Goal: Information Seeking & Learning: Check status

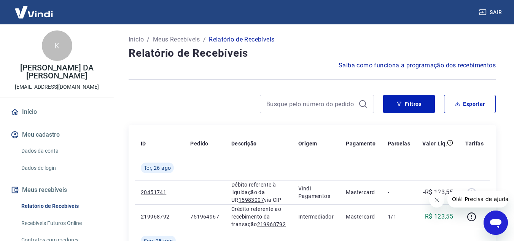
click at [433, 201] on button "Fechar mensagem da empresa" at bounding box center [436, 199] width 15 height 15
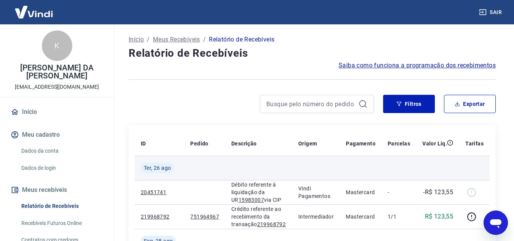
scroll to position [127, 0]
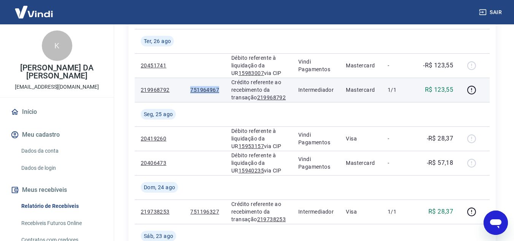
drag, startPoint x: 219, startPoint y: 93, endPoint x: 190, endPoint y: 92, distance: 28.9
click at [190, 92] on td "751964967" at bounding box center [204, 90] width 41 height 24
copy tcxspan "751964967"
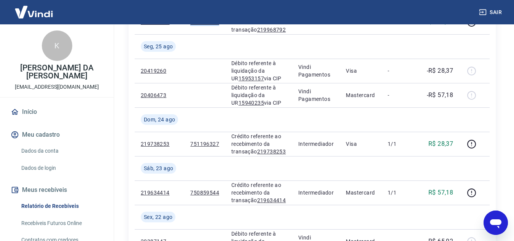
scroll to position [215, 0]
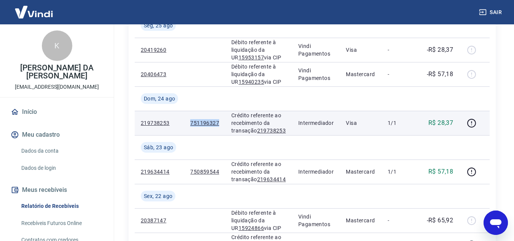
drag, startPoint x: 219, startPoint y: 123, endPoint x: 173, endPoint y: 129, distance: 46.8
click at [173, 129] on tr "219738253 751196327 Crédito referente ao recebimento da transação 219738253 Int…" at bounding box center [312, 123] width 355 height 24
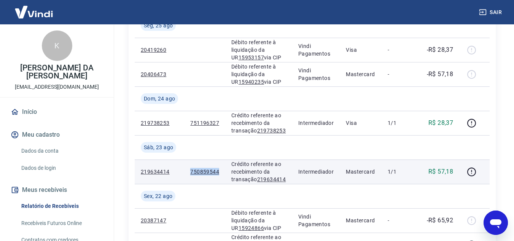
drag, startPoint x: 221, startPoint y: 175, endPoint x: 189, endPoint y: 176, distance: 31.6
click at [189, 176] on td "750859544" at bounding box center [204, 172] width 41 height 24
copy tcxspan "750859544"
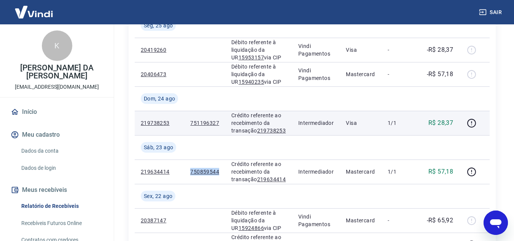
copy tcxspan "750859544"
drag, startPoint x: 223, startPoint y: 124, endPoint x: 176, endPoint y: 124, distance: 46.8
click at [176, 124] on tr "219738253 751196327 Crédito referente ao recebimento da transação 219738253 Int…" at bounding box center [312, 123] width 355 height 24
copy tr "751196327"
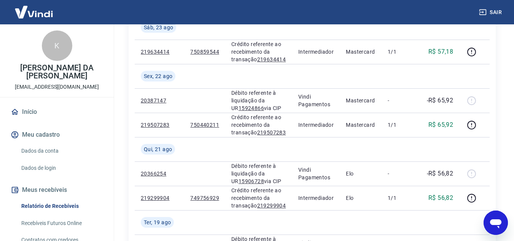
scroll to position [344, 0]
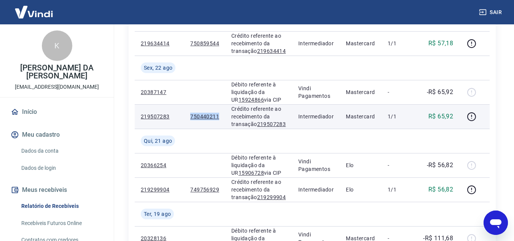
drag, startPoint x: 219, startPoint y: 120, endPoint x: 185, endPoint y: 120, distance: 34.6
click at [185, 120] on td "750440211" at bounding box center [204, 116] width 41 height 24
copy tcxspan "750440211"
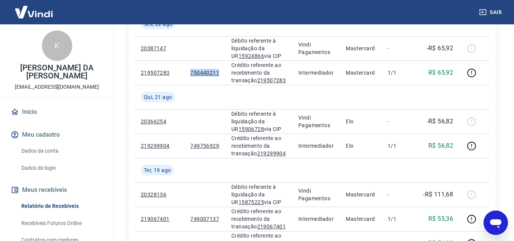
scroll to position [379, 0]
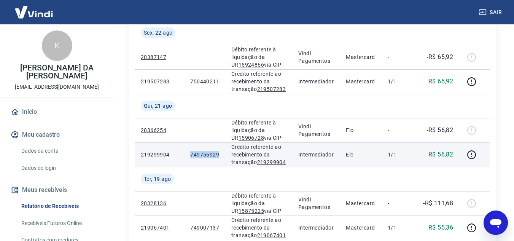
drag, startPoint x: 188, startPoint y: 153, endPoint x: 221, endPoint y: 153, distance: 32.7
click at [221, 153] on td "749756929" at bounding box center [204, 154] width 41 height 24
copy tcxspan "749756929"
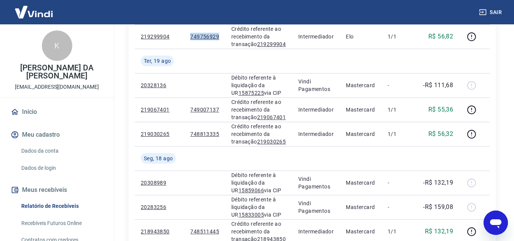
scroll to position [498, 0]
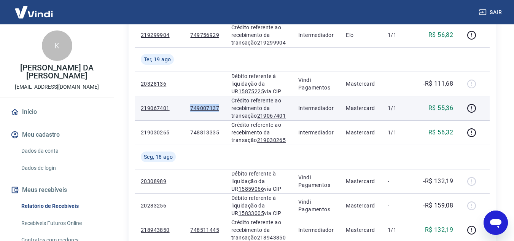
drag, startPoint x: 222, startPoint y: 111, endPoint x: 171, endPoint y: 107, distance: 51.6
click at [171, 107] on tr "219067401 749007137 Crédito referente ao recebimento da transação 219067401 Int…" at bounding box center [312, 108] width 355 height 24
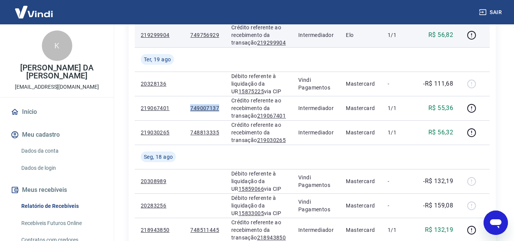
copy tr "749007137"
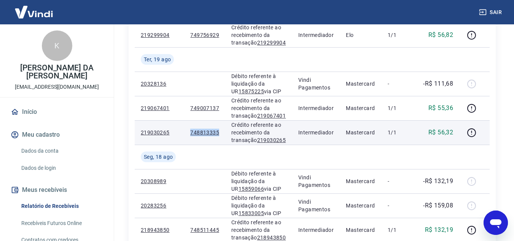
drag, startPoint x: 195, startPoint y: 135, endPoint x: 224, endPoint y: 137, distance: 29.4
click at [224, 137] on td "748813335" at bounding box center [204, 132] width 41 height 24
copy tcxspan "748813335"
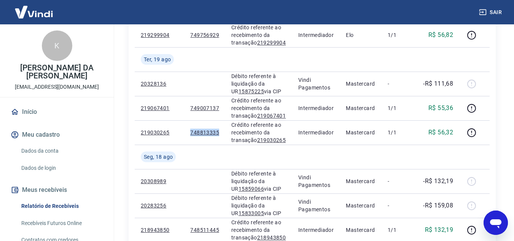
copy tcxspan "748813335"
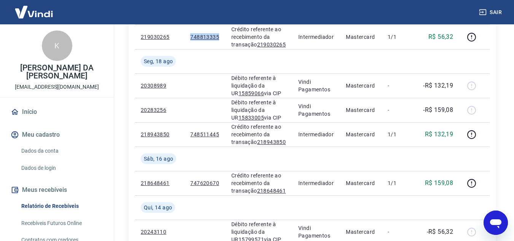
scroll to position [629, 0]
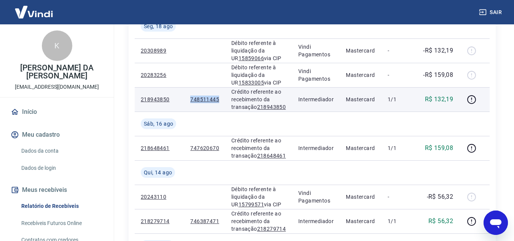
drag, startPoint x: 188, startPoint y: 100, endPoint x: 219, endPoint y: 100, distance: 30.1
click at [219, 100] on td "748511445" at bounding box center [204, 99] width 41 height 24
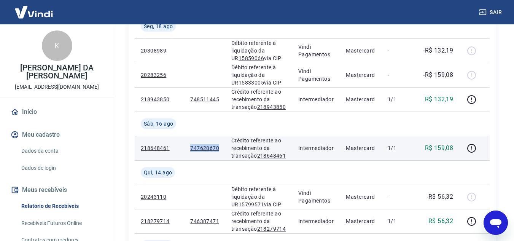
drag, startPoint x: 223, startPoint y: 149, endPoint x: 185, endPoint y: 148, distance: 38.1
click at [185, 148] on td "747620670" at bounding box center [204, 148] width 41 height 24
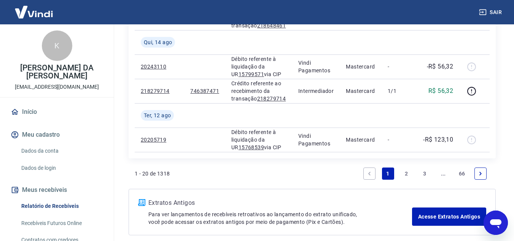
scroll to position [763, 0]
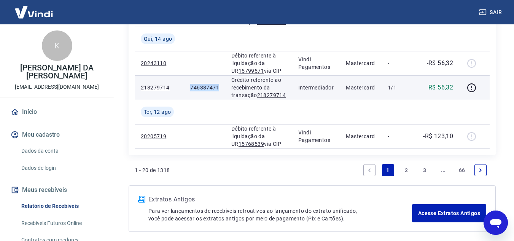
drag, startPoint x: 190, startPoint y: 88, endPoint x: 218, endPoint y: 93, distance: 27.9
click at [218, 93] on td "746387471" at bounding box center [204, 87] width 41 height 24
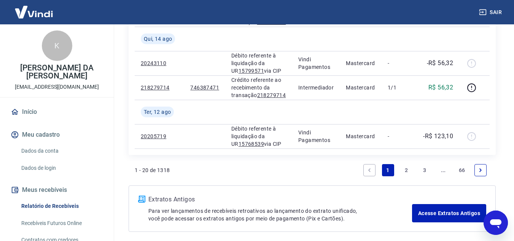
click at [407, 170] on link "2" at bounding box center [407, 170] width 12 height 12
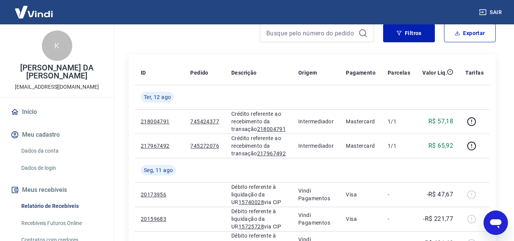
scroll to position [72, 0]
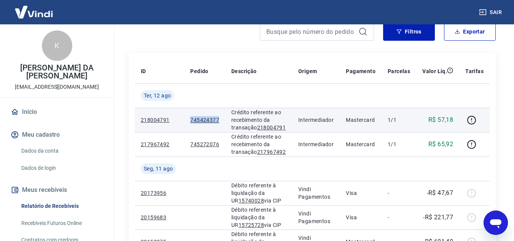
drag, startPoint x: 223, startPoint y: 120, endPoint x: 190, endPoint y: 119, distance: 33.1
click at [190, 119] on td "745424377" at bounding box center [204, 120] width 41 height 24
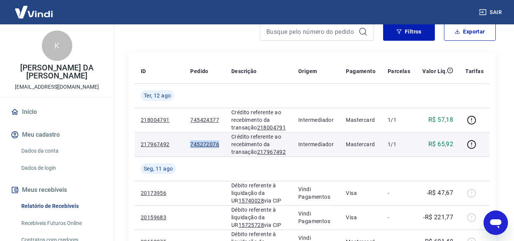
drag, startPoint x: 221, startPoint y: 145, endPoint x: 172, endPoint y: 145, distance: 49.1
click at [172, 145] on tr "217967492 745272076 Crédito referente ao recebimento da transação 217967492 Int…" at bounding box center [312, 144] width 355 height 24
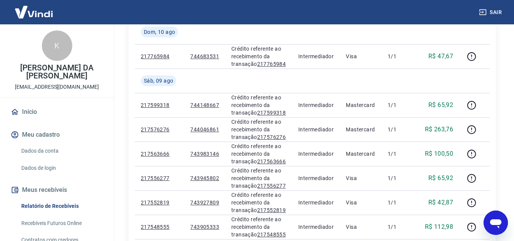
scroll to position [327, 0]
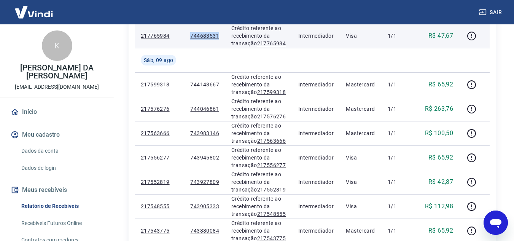
drag, startPoint x: 193, startPoint y: 37, endPoint x: 219, endPoint y: 41, distance: 26.5
click at [219, 41] on td "744683531" at bounding box center [204, 36] width 41 height 24
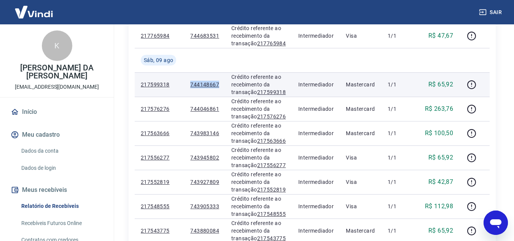
drag, startPoint x: 220, startPoint y: 83, endPoint x: 188, endPoint y: 85, distance: 32.8
click at [188, 85] on td "744148667" at bounding box center [204, 84] width 41 height 24
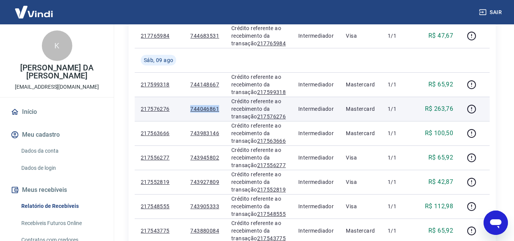
drag, startPoint x: 182, startPoint y: 111, endPoint x: 221, endPoint y: 110, distance: 39.2
click at [221, 110] on tr "217576276 744046861 [PERSON_NAME] referente ao recebimento da transação 2175762…" at bounding box center [312, 109] width 355 height 24
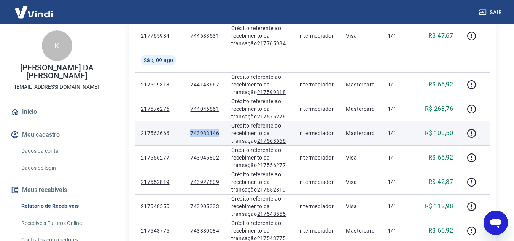
drag, startPoint x: 218, startPoint y: 135, endPoint x: 184, endPoint y: 136, distance: 34.7
click at [184, 136] on tr "217563666 743983146 Crédito referente ao recebimento da transação 217563666 Int…" at bounding box center [312, 133] width 355 height 24
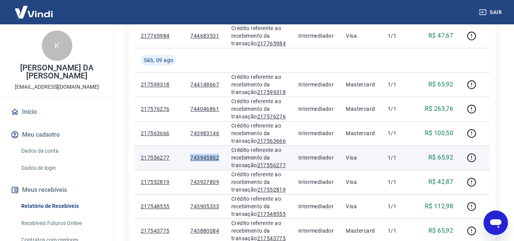
drag, startPoint x: 223, startPoint y: 160, endPoint x: 188, endPoint y: 160, distance: 35.0
click at [188, 160] on td "743945802" at bounding box center [204, 157] width 41 height 24
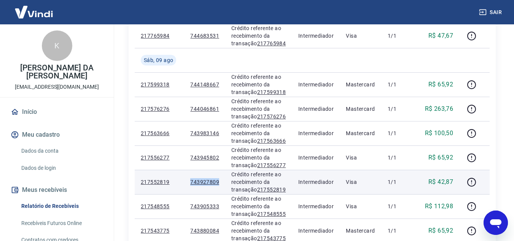
drag, startPoint x: 225, startPoint y: 181, endPoint x: 189, endPoint y: 183, distance: 35.8
click at [189, 183] on td "743927809" at bounding box center [204, 182] width 41 height 24
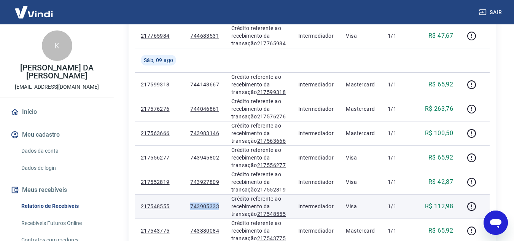
drag, startPoint x: 224, startPoint y: 205, endPoint x: 189, endPoint y: 206, distance: 34.7
click at [189, 206] on td "743905333" at bounding box center [204, 206] width 41 height 24
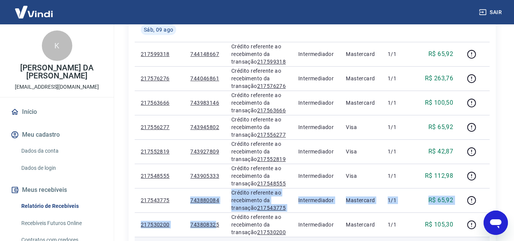
scroll to position [372, 0]
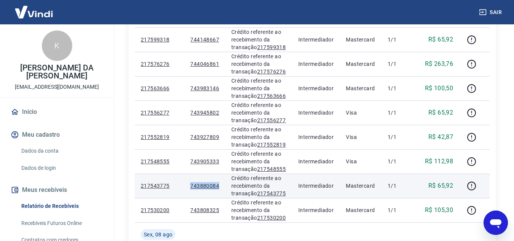
drag, startPoint x: 185, startPoint y: 232, endPoint x: 221, endPoint y: 188, distance: 56.9
click at [221, 188] on td "743880084" at bounding box center [204, 186] width 41 height 24
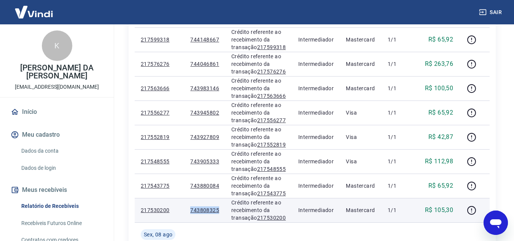
drag, startPoint x: 223, startPoint y: 209, endPoint x: 190, endPoint y: 209, distance: 33.9
click at [190, 209] on td "743808325" at bounding box center [204, 210] width 41 height 24
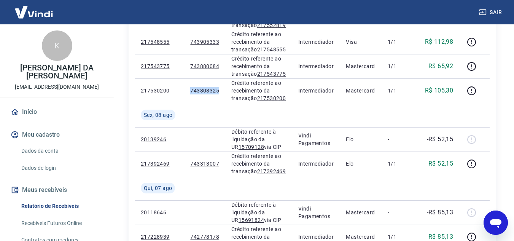
scroll to position [499, 0]
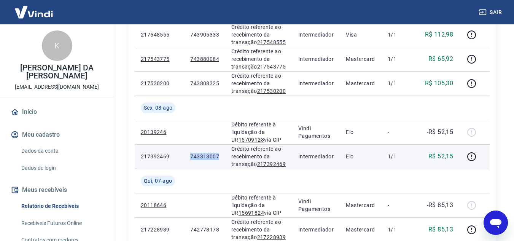
drag, startPoint x: 188, startPoint y: 157, endPoint x: 224, endPoint y: 155, distance: 36.6
click at [224, 155] on td "743313007" at bounding box center [204, 156] width 41 height 24
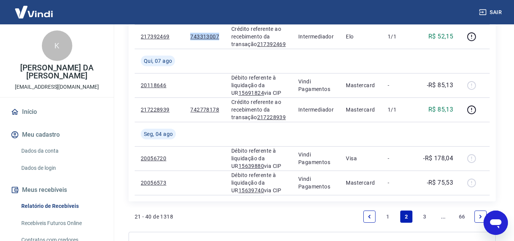
scroll to position [626, 0]
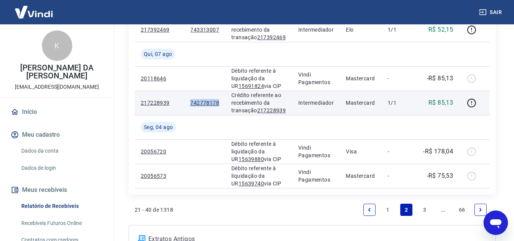
drag, startPoint x: 210, startPoint y: 107, endPoint x: 220, endPoint y: 109, distance: 10.5
click at [220, 109] on td "742778178" at bounding box center [204, 103] width 41 height 24
